Goal: Find specific page/section: Find specific page/section

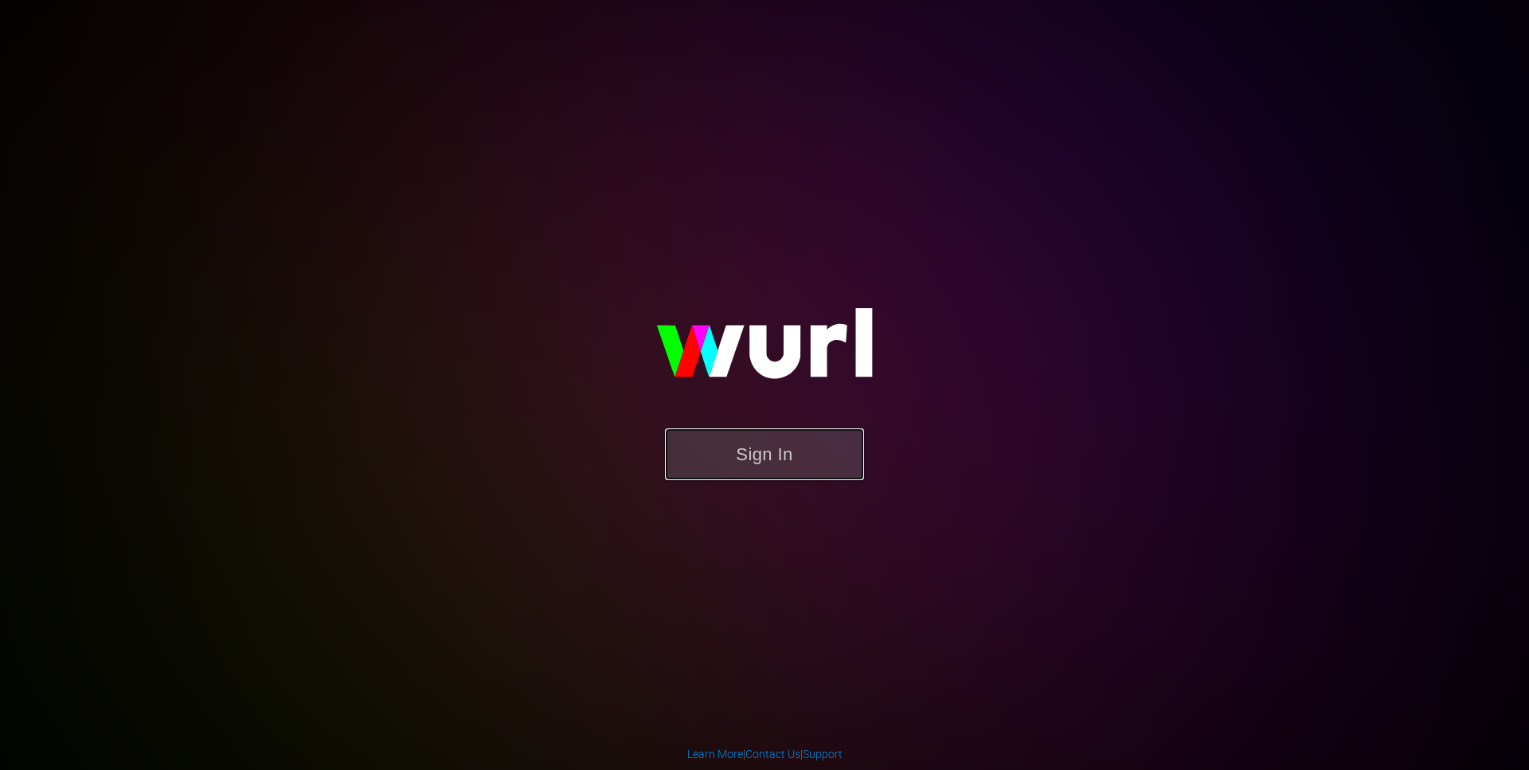
click at [752, 460] on button "Sign In" at bounding box center [764, 455] width 199 height 52
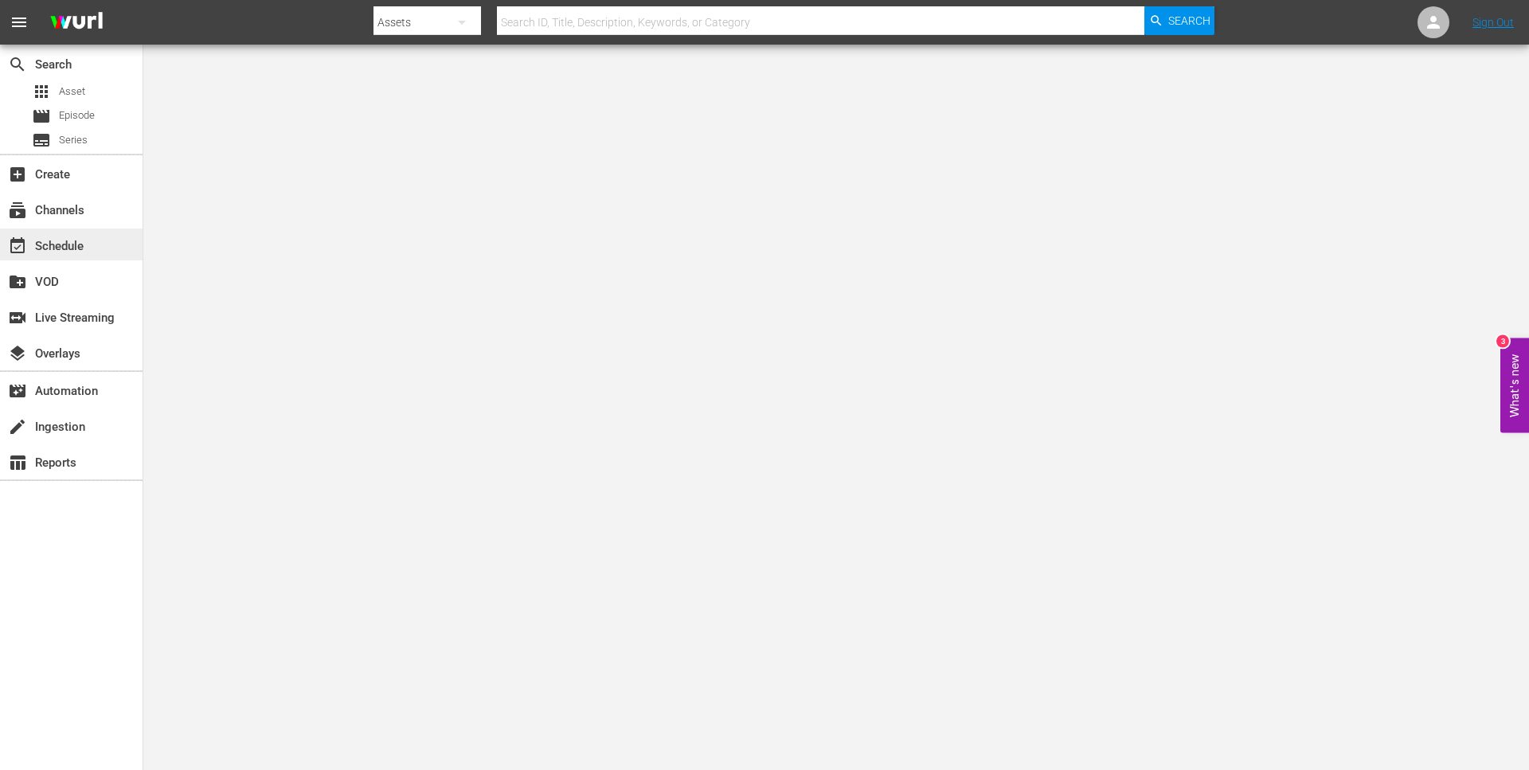
click at [64, 249] on div "event_available Schedule" at bounding box center [44, 244] width 89 height 14
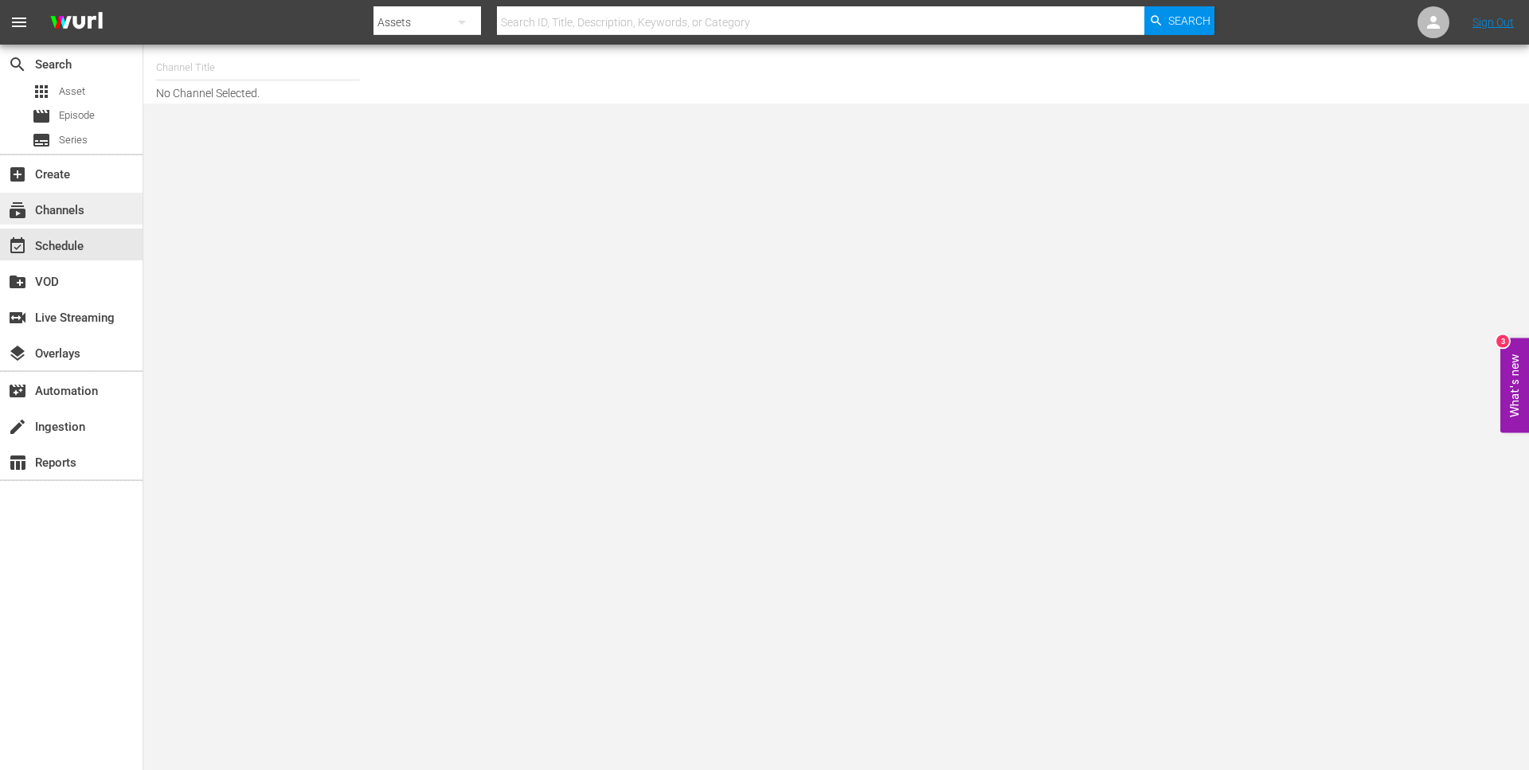
click at [78, 221] on div "subscriptions Channels" at bounding box center [71, 209] width 143 height 32
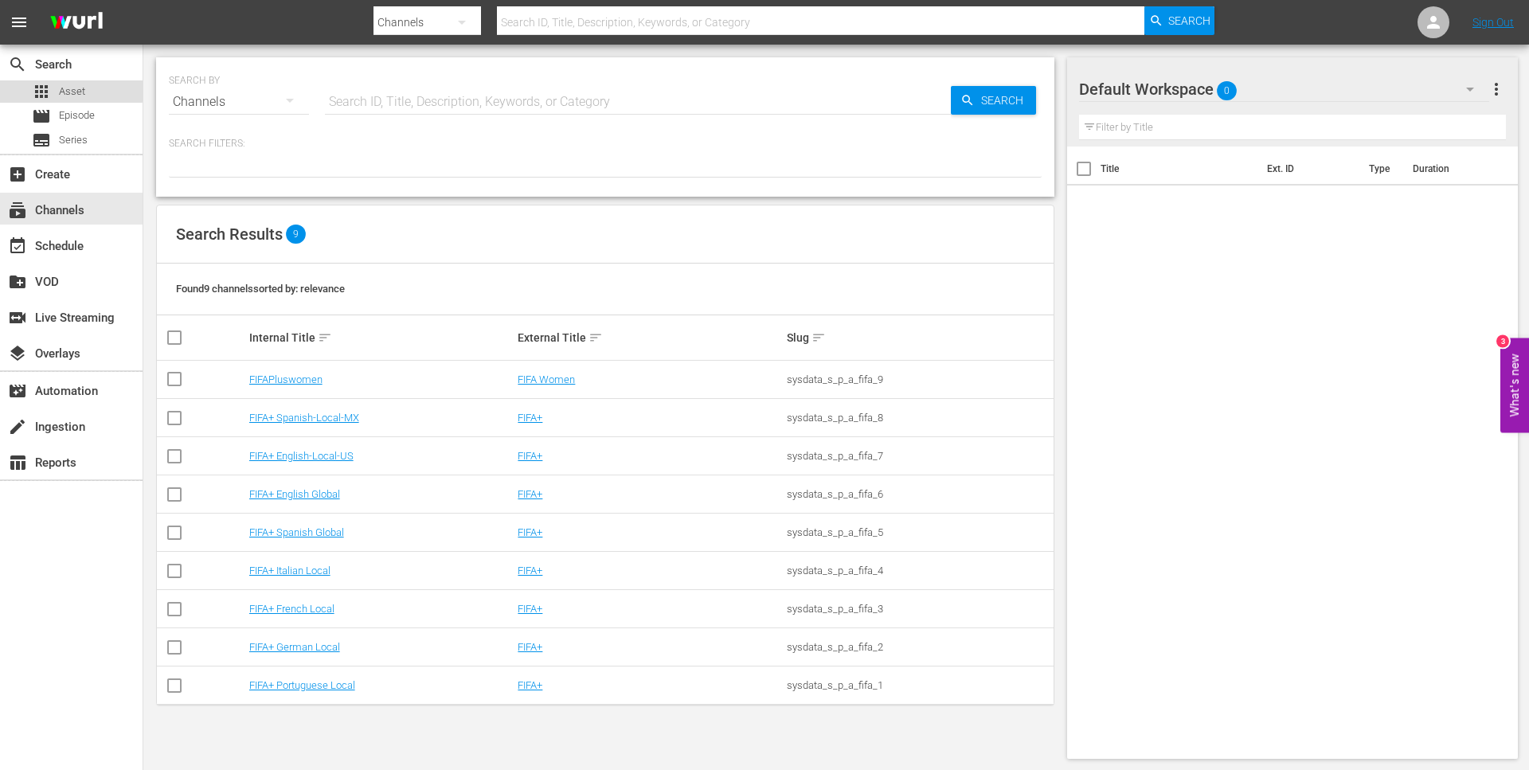
click at [69, 90] on span "Asset" at bounding box center [72, 92] width 26 height 16
